Goal: Transaction & Acquisition: Download file/media

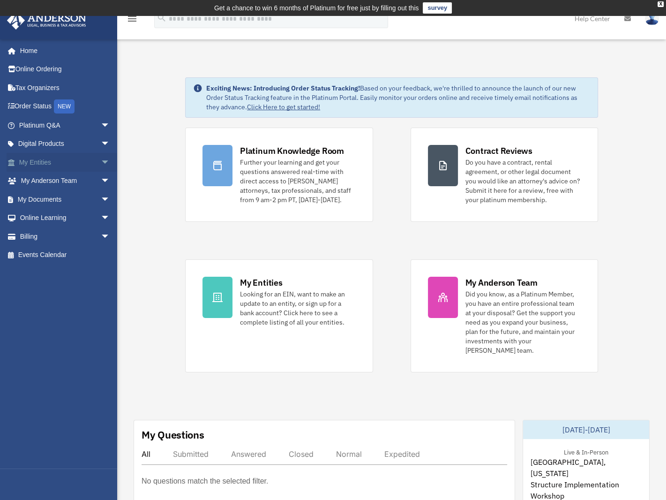
click at [101, 157] on span "arrow_drop_down" at bounding box center [110, 162] width 19 height 19
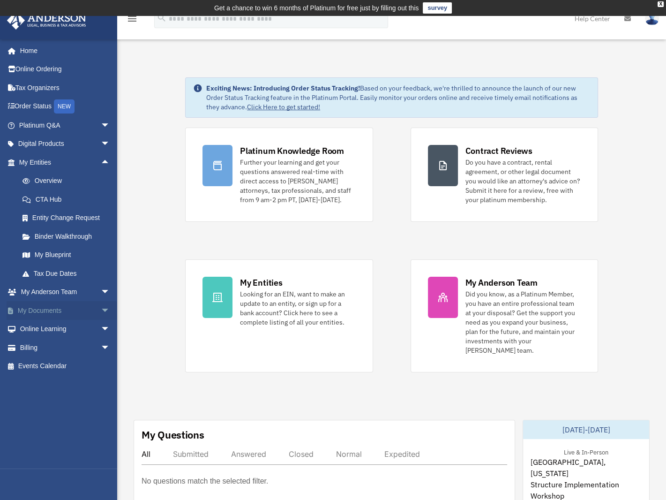
click at [101, 309] on span "arrow_drop_down" at bounding box center [110, 310] width 19 height 19
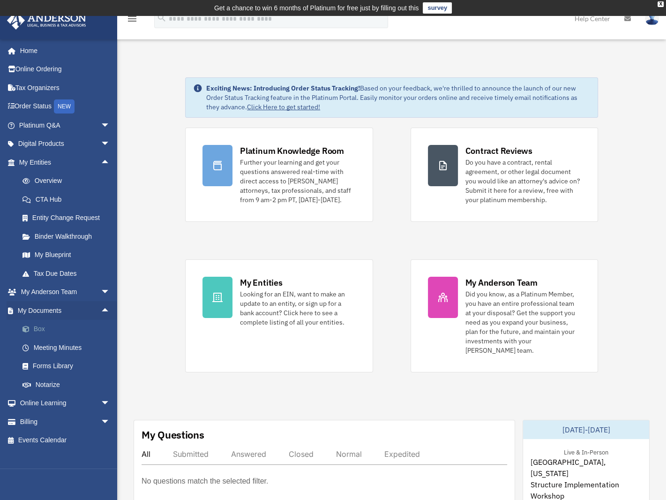
click at [40, 333] on link "Box" at bounding box center [68, 329] width 111 height 19
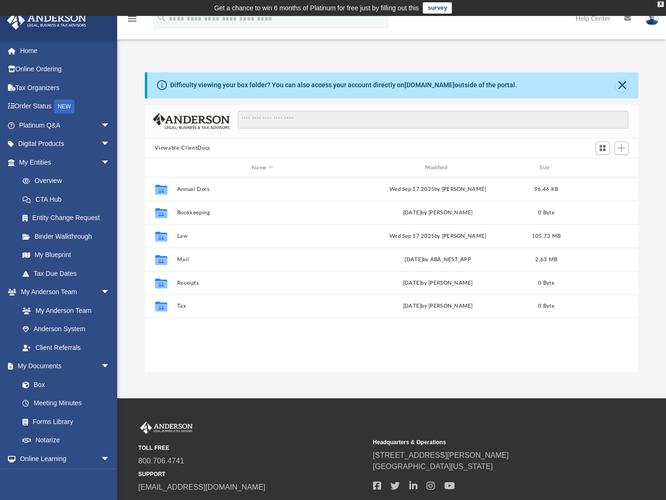
scroll to position [206, 487]
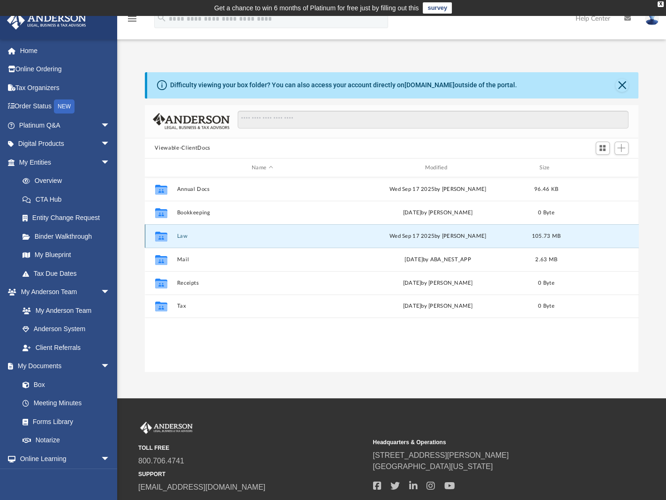
click at [185, 234] on button "Law" at bounding box center [262, 236] width 171 height 6
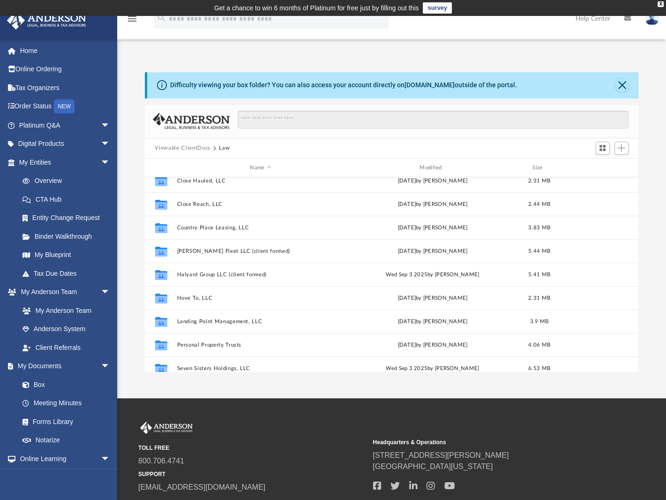
scroll to position [234, 0]
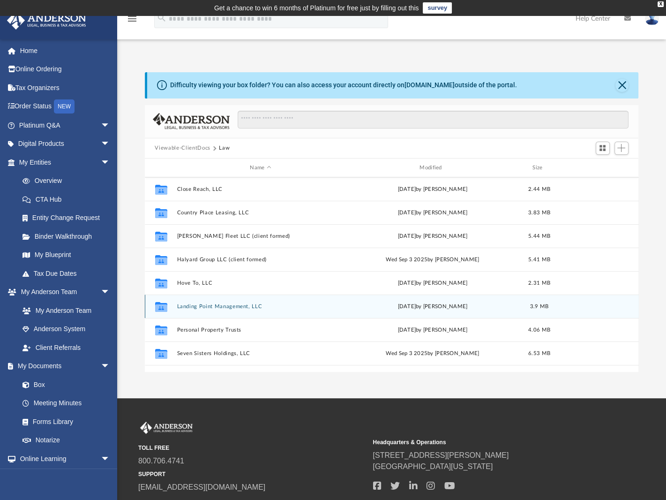
click at [201, 305] on button "Landing Point Management, LLC" at bounding box center [261, 306] width 168 height 6
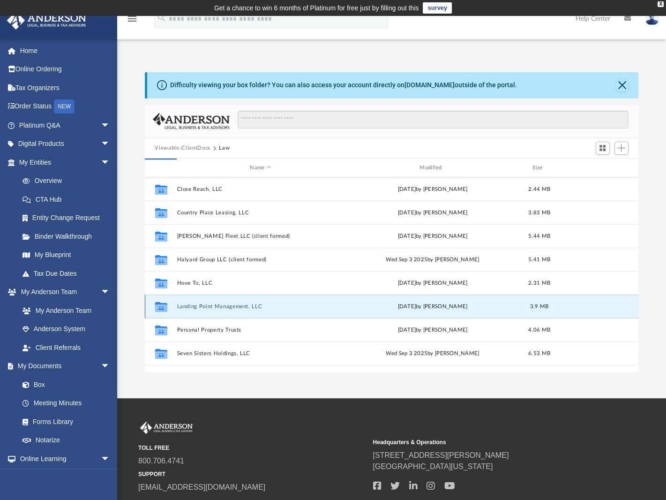
scroll to position [0, 0]
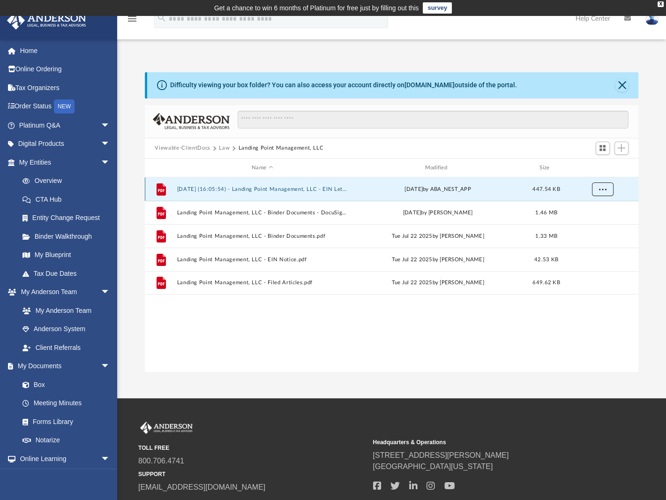
click at [600, 190] on span "More options" at bounding box center [601, 189] width 7 height 5
click at [590, 223] on li "Download" at bounding box center [593, 223] width 27 height 10
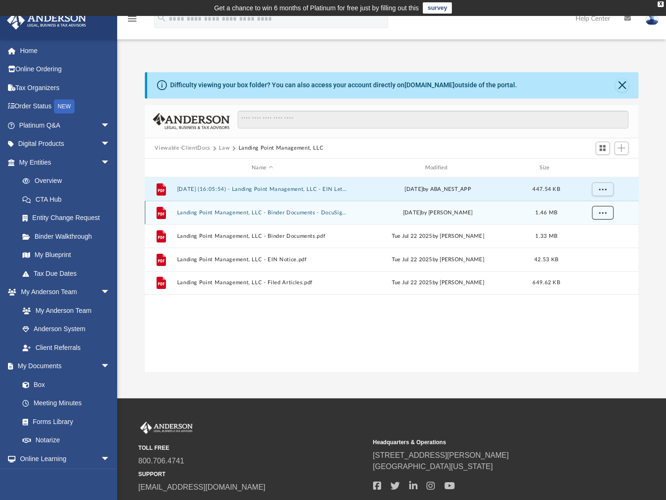
click at [600, 212] on span "More options" at bounding box center [601, 212] width 7 height 5
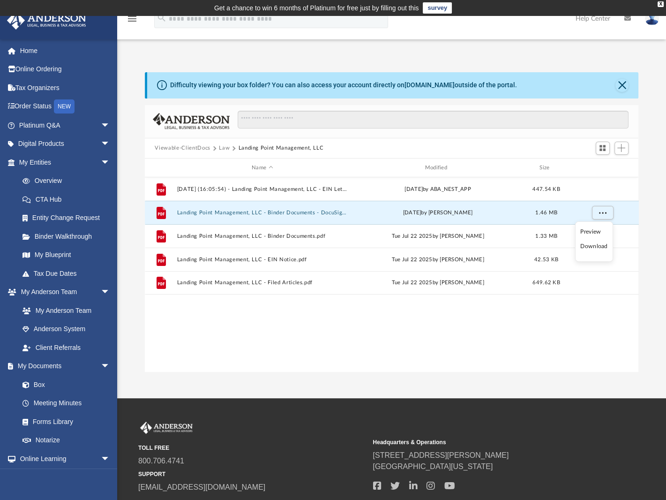
click at [596, 245] on li "Download" at bounding box center [593, 246] width 27 height 10
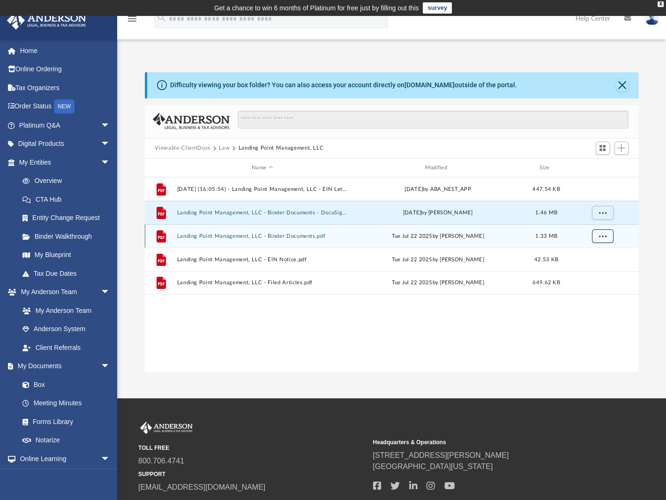
click at [601, 235] on span "More options" at bounding box center [601, 235] width 7 height 5
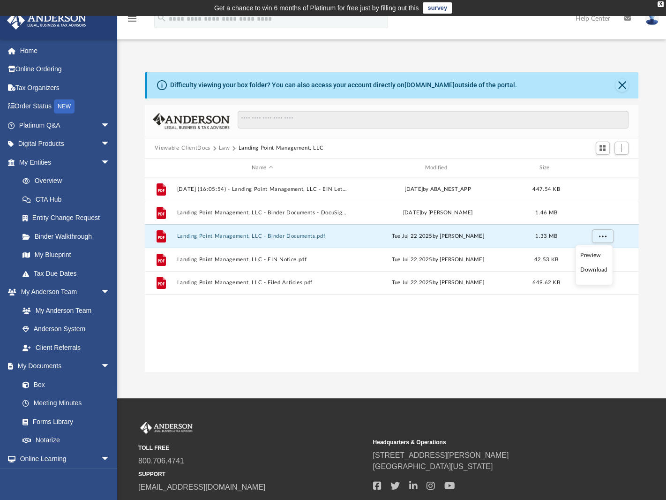
click at [592, 267] on li "Download" at bounding box center [593, 270] width 27 height 10
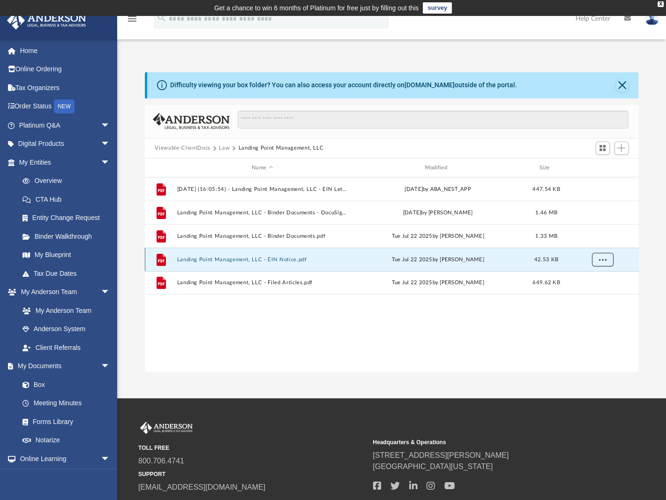
click at [608, 256] on button "More options" at bounding box center [602, 260] width 22 height 14
click at [595, 292] on li "Download" at bounding box center [593, 293] width 27 height 10
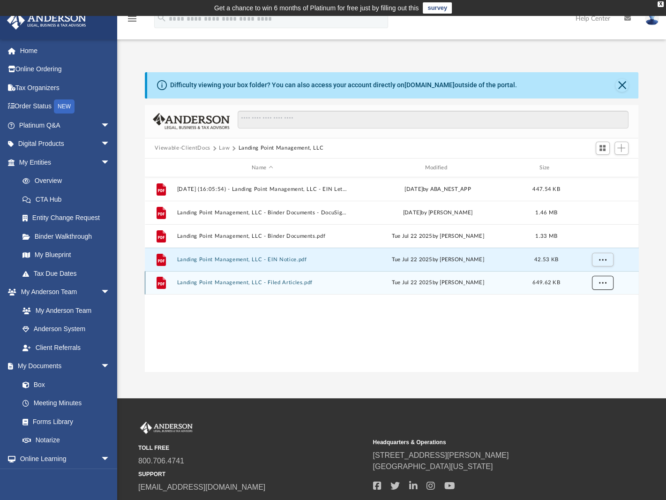
click at [603, 284] on span "More options" at bounding box center [601, 282] width 7 height 5
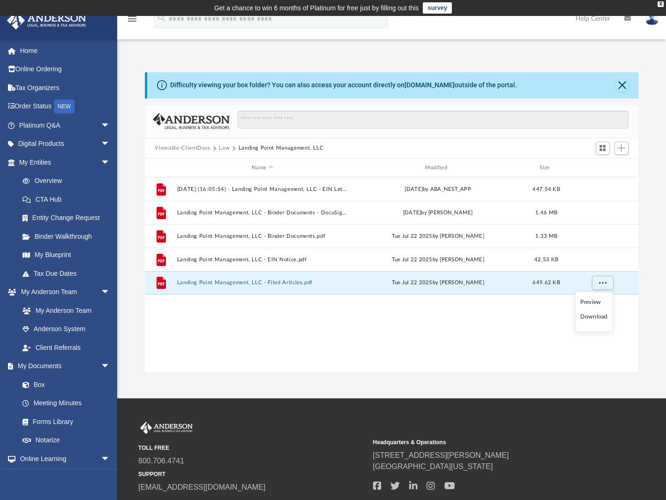
click at [601, 315] on li "Download" at bounding box center [593, 317] width 27 height 10
